Goal: Communication & Community: Ask a question

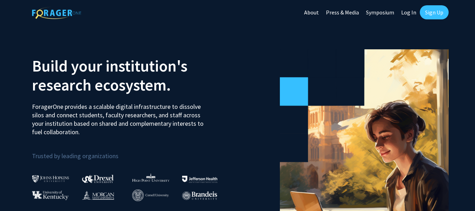
click at [413, 13] on link "Log In" at bounding box center [409, 12] width 22 height 25
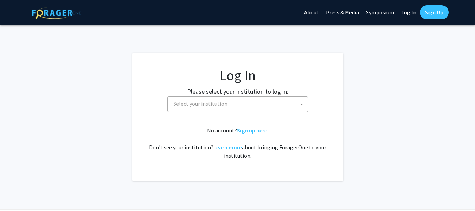
click at [269, 109] on span "Select your institution" at bounding box center [239, 103] width 137 height 14
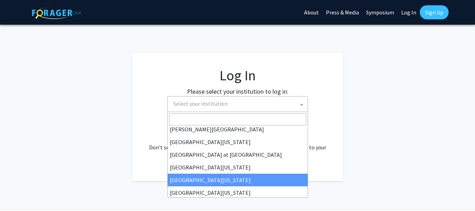
scroll to position [246, 0]
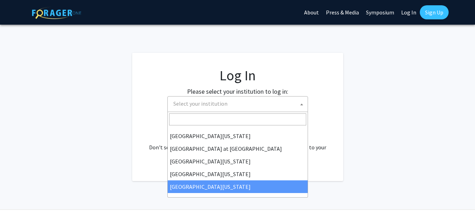
select select "33"
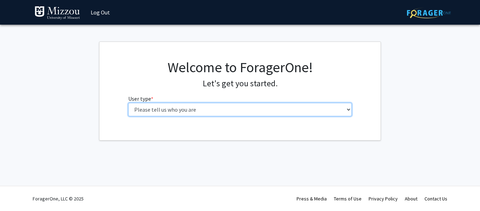
click at [228, 110] on select "Please tell us who you are Undergraduate Student Master's Student Doctoral Cand…" at bounding box center [240, 109] width 224 height 13
select select "1: undergrad"
click at [128, 103] on select "Please tell us who you are Undergraduate Student Master's Student Doctoral Cand…" at bounding box center [240, 109] width 224 height 13
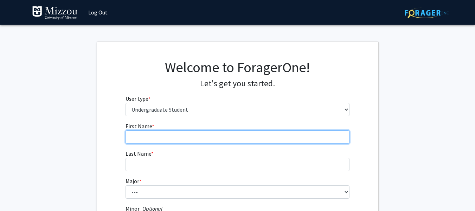
click at [193, 134] on input "First Name * required" at bounding box center [238, 136] width 224 height 13
type input "Robby"
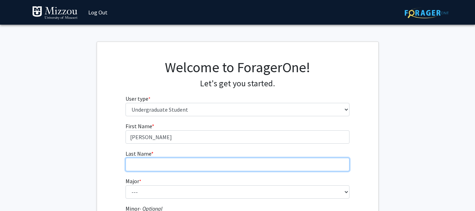
type input "Thompson"
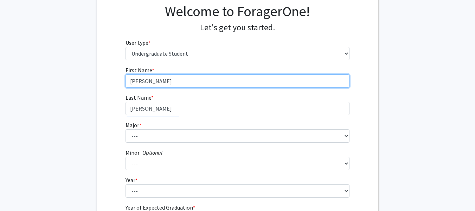
scroll to position [57, 0]
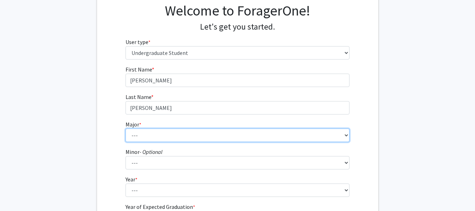
click at [147, 131] on select "--- Agribusiness Management Agricultural Education Agricultural Education: Comm…" at bounding box center [238, 134] width 224 height 13
select select "135: 2628"
click at [126, 128] on select "--- Agribusiness Management Agricultural Education Agricultural Education: Comm…" at bounding box center [238, 134] width 224 height 13
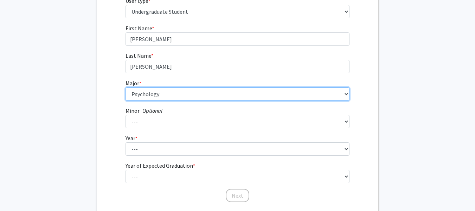
scroll to position [106, 0]
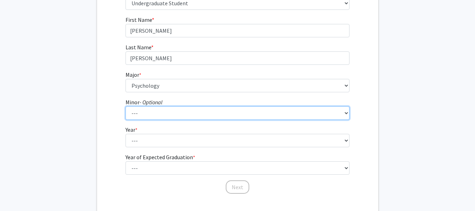
click at [175, 112] on select "--- Accountancy Aerospace Engineering Aerospace Studies Agribusiness Management…" at bounding box center [238, 112] width 224 height 13
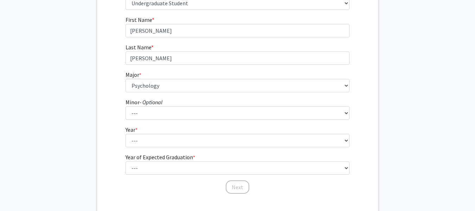
click at [97, 98] on div "First Name * required Robby Last Name * required Thompson Major * required --- …" at bounding box center [237, 104] width 281 height 179
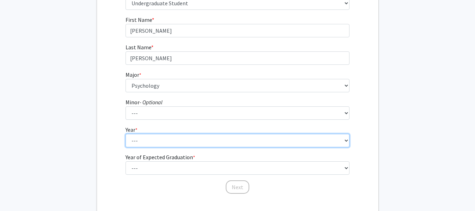
click at [169, 138] on select "--- First-year Sophomore Junior Senior Postbaccalaureate Certificate" at bounding box center [238, 140] width 224 height 13
select select "2: sophomore"
click at [126, 134] on select "--- First-year Sophomore Junior Senior Postbaccalaureate Certificate" at bounding box center [238, 140] width 224 height 13
click at [153, 144] on select "--- First-year Sophomore Junior Senior Postbaccalaureate Certificate" at bounding box center [238, 140] width 224 height 13
click at [153, 143] on select "--- First-year Sophomore Junior Senior Postbaccalaureate Certificate" at bounding box center [238, 140] width 224 height 13
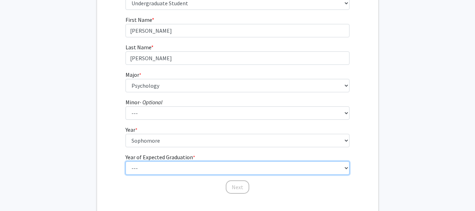
click at [166, 169] on select "--- 2025 2026 2027 2028 2029 2030 2031 2032 2033 2034" at bounding box center [238, 167] width 224 height 13
select select "4: 2028"
click at [126, 161] on select "--- 2025 2026 2027 2028 2029 2030 2031 2032 2033 2034" at bounding box center [238, 167] width 224 height 13
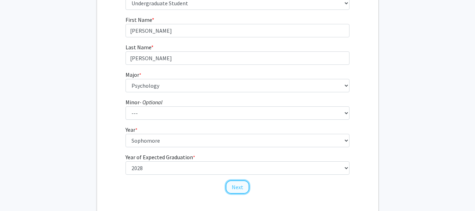
click at [236, 187] on button "Next" at bounding box center [238, 186] width 24 height 13
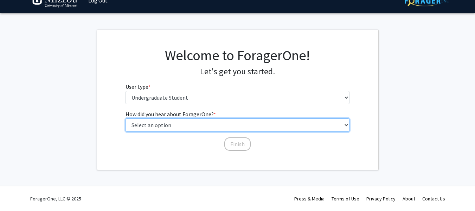
click at [177, 125] on select "Select an option Peer/student recommendation Faculty/staff recommendation Unive…" at bounding box center [238, 124] width 224 height 13
select select "2: faculty_recommendation"
click at [126, 118] on select "Select an option Peer/student recommendation Faculty/staff recommendation Unive…" at bounding box center [238, 124] width 224 height 13
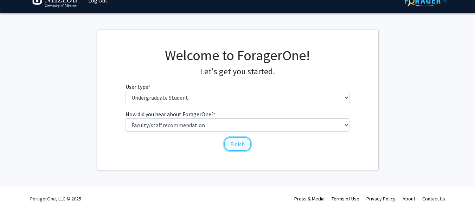
click at [241, 143] on button "Finish" at bounding box center [237, 143] width 26 height 13
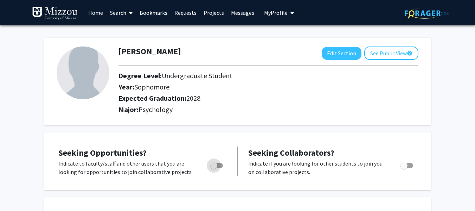
click at [218, 165] on span "Toggle" at bounding box center [216, 165] width 13 height 5
click at [214, 168] on input "Are you actively seeking opportunities?" at bounding box center [213, 168] width 0 height 0
checkbox input "true"
click at [408, 164] on span "Toggle" at bounding box center [406, 165] width 13 height 5
click at [404, 168] on input "Would you like to receive other student requests to work with you?" at bounding box center [404, 168] width 0 height 0
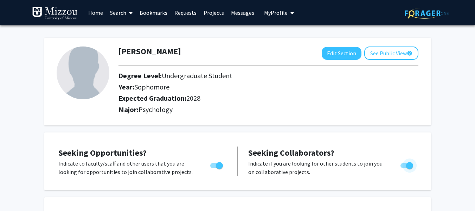
click at [408, 164] on span "Toggle" at bounding box center [409, 165] width 7 height 7
click at [404, 168] on input "Would you like to receive other student requests to work with you?" at bounding box center [404, 168] width 0 height 0
checkbox input "false"
click at [164, 174] on p "Indicate to faculty/staff and other users that you are looking for opportunitie…" at bounding box center [127, 167] width 139 height 17
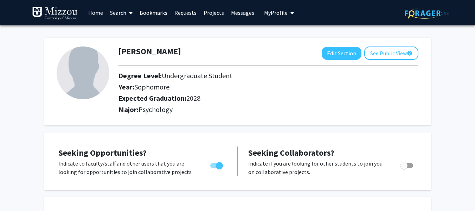
click at [120, 13] on link "Search" at bounding box center [122, 12] width 30 height 25
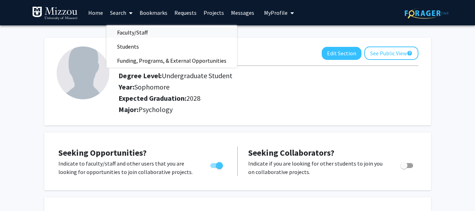
click at [142, 32] on span "Faculty/Staff" at bounding box center [133, 32] width 52 height 14
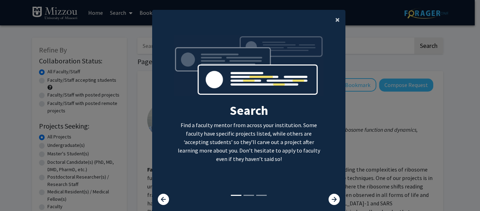
click at [335, 19] on span "×" at bounding box center [337, 19] width 5 height 11
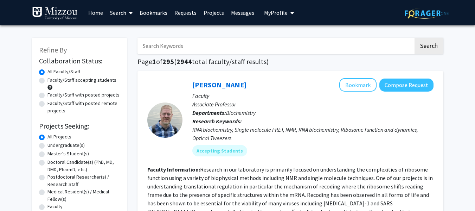
click at [208, 49] on input "Search Keywords" at bounding box center [275, 46] width 276 height 16
paste input "Psych 2310 - A&S 110"
click at [208, 49] on input "Psych 2310 - A&S 110" at bounding box center [275, 46] width 276 height 16
type input "P"
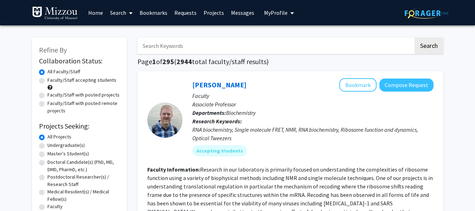
paste input "Dr. Ellis-Kalton"
type input "Dr. Ellis-Kalton"
click at [414, 38] on button "Search" at bounding box center [428, 46] width 29 height 16
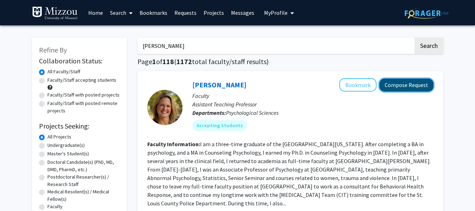
click at [401, 85] on button "Compose Request" at bounding box center [406, 84] width 54 height 13
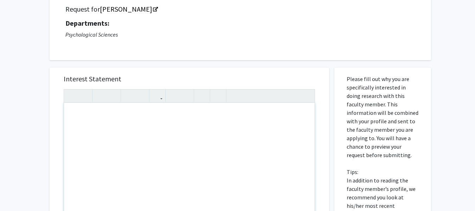
scroll to position [71, 0]
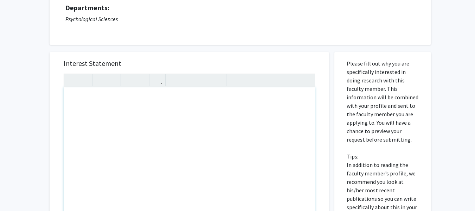
click at [133, 102] on div "Note to users with screen readers: Please press Alt+0 or Option+0 to deactivate…" at bounding box center [189, 167] width 251 height 161
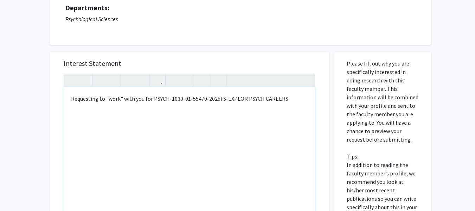
click at [223, 99] on p "Requesting to "work" with you for PSYCH-1030-01-55470-2025FS-EXPLOR PSYCH CAREE…" at bounding box center [189, 98] width 237 height 8
drag, startPoint x: 220, startPoint y: 99, endPoint x: 181, endPoint y: 98, distance: 39.0
click at [181, 98] on p "Requesting to "work" with you for PSYCH-1030-01-55470-2025FS-EXPLOR PSYCH CAREE…" at bounding box center [189, 98] width 237 height 8
click at [226, 119] on div "Requesting to "work" with you for PSYCH-1030-EXPLOR PSYCH CAREERS" at bounding box center [189, 167] width 251 height 161
click at [257, 100] on p "Requesting to "work" with you for PSYCH-1030-EXPLOR PSYCH CAREERS" at bounding box center [189, 98] width 237 height 8
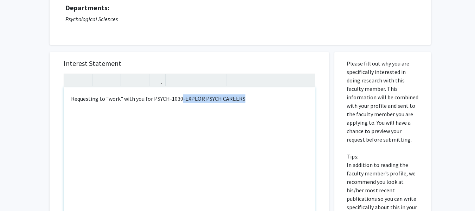
drag, startPoint x: 257, startPoint y: 100, endPoint x: 180, endPoint y: 97, distance: 77.1
click at [180, 97] on p "Requesting to "work" with you for PSYCH-1030-EXPLOR PSYCH CAREERS" at bounding box center [189, 98] width 237 height 8
click at [147, 99] on p "Requesting to "work" with you for PSYCH-1030" at bounding box center [189, 98] width 237 height 8
drag, startPoint x: 147, startPoint y: 99, endPoint x: 187, endPoint y: 98, distance: 39.7
click at [187, 98] on p "Requesting to "work" with you for PSYCH-1030" at bounding box center [189, 98] width 237 height 8
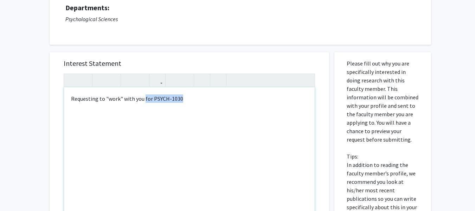
click at [189, 99] on p "Requesting to "work" with you for PSYCH-1030" at bounding box center [189, 98] width 237 height 8
drag, startPoint x: 189, startPoint y: 99, endPoint x: 149, endPoint y: 99, distance: 40.1
click at [149, 99] on p "Requesting to "work" with you for PSYCH-1030" at bounding box center [189, 98] width 237 height 8
drag, startPoint x: 179, startPoint y: 99, endPoint x: 303, endPoint y: 97, distance: 123.4
click at [303, 97] on p "Requesting to "work" with you for PSYCH-1030-01-55470-2025FS-EXPLOR PSYCH CAREE…" at bounding box center [189, 98] width 237 height 8
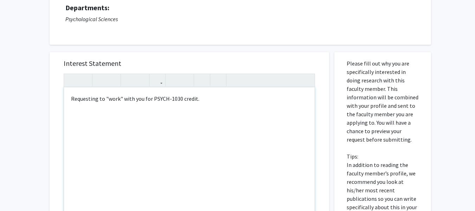
type textarea "<p>Requesting to "work" with you for PSYCH-1030 credit.</p>"
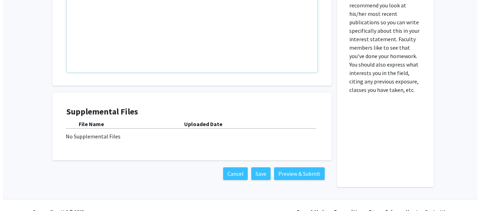
scroll to position [260, 0]
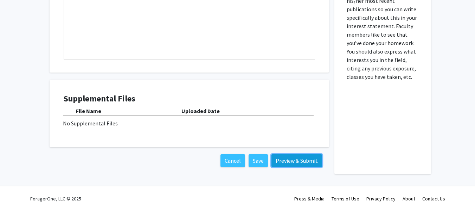
click at [281, 160] on button "Preview & Submit" at bounding box center [296, 160] width 51 height 13
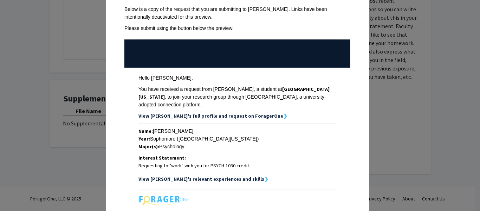
scroll to position [0, 0]
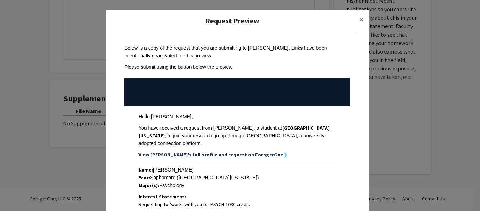
click at [221, 97] on td at bounding box center [237, 92] width 226 height 28
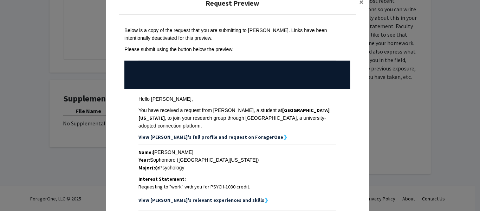
scroll to position [116, 0]
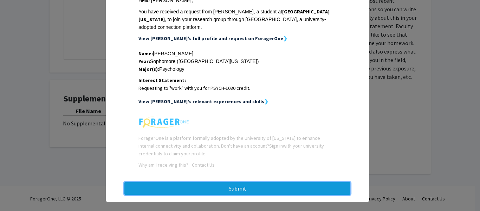
click at [234, 182] on button "Submit" at bounding box center [237, 188] width 226 height 13
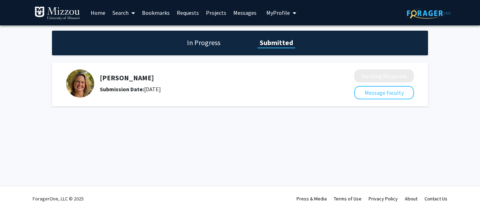
click at [208, 41] on h1 "In Progress" at bounding box center [204, 43] width 38 height 10
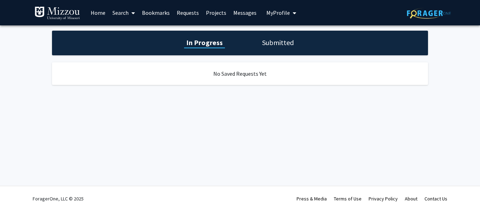
click at [121, 13] on link "Search" at bounding box center [124, 12] width 30 height 25
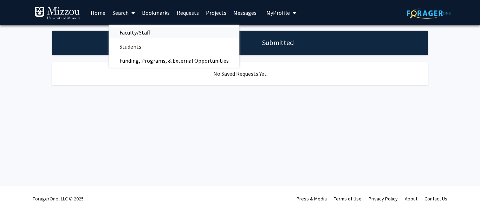
click at [136, 33] on span "Faculty/Staff" at bounding box center [135, 32] width 52 height 14
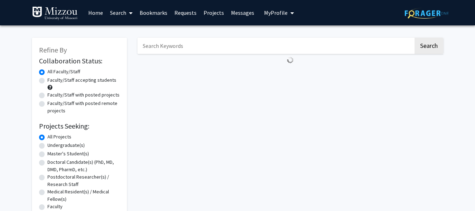
click at [152, 48] on input "Search Keywords" at bounding box center [275, 46] width 276 height 16
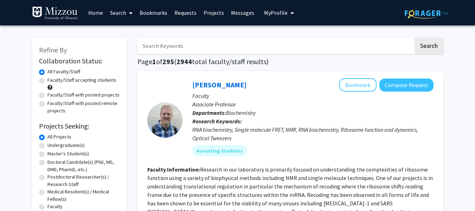
paste input "PSYCH-1030-01-55470-2025FS-EXPLOR PSYCH CAREERS"
type input "PSYCH-1030-01-55470-2025FS-EXPLOR PSYCH CAREERS"
click at [414, 38] on button "Search" at bounding box center [428, 46] width 29 height 16
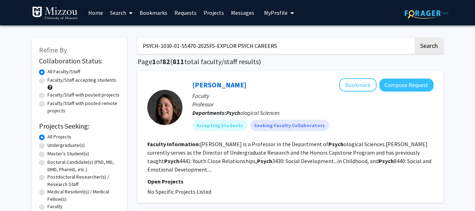
drag, startPoint x: 285, startPoint y: 44, endPoint x: 77, endPoint y: 33, distance: 208.0
paste input "Dr. Ellis-Kalton"
type input "Dr. Ellis-Kalton"
click at [414, 38] on button "Search" at bounding box center [428, 46] width 29 height 16
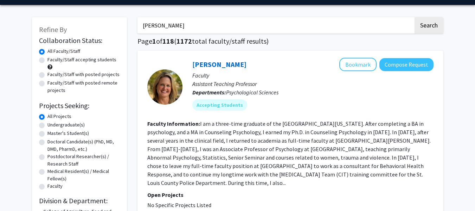
scroll to position [17, 0]
